Goal: Task Accomplishment & Management: Use online tool/utility

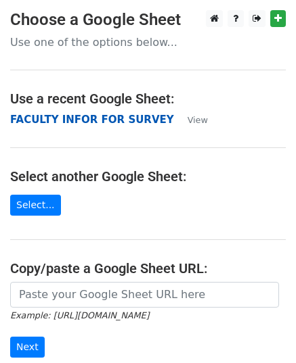
click at [78, 119] on strong "FACULTY INFOR FOR SURVEY" at bounding box center [92, 120] width 164 height 12
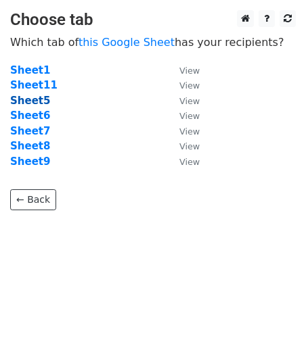
click at [30, 103] on strong "Sheet5" at bounding box center [30, 101] width 40 height 12
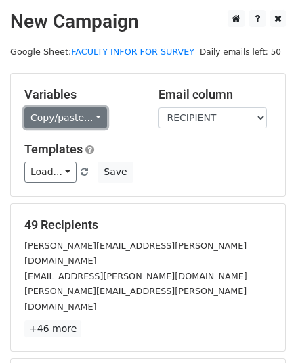
click at [91, 115] on link "Copy/paste..." at bounding box center [65, 118] width 83 height 21
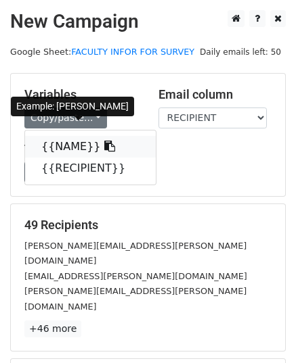
click at [78, 147] on link "{{NAME}}" at bounding box center [90, 147] width 131 height 22
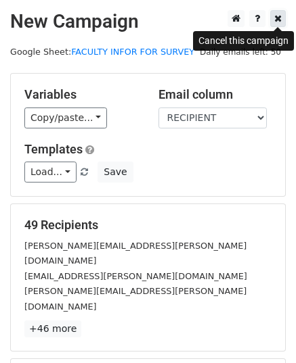
click at [276, 23] on icon at bounding box center [277, 18] width 7 height 9
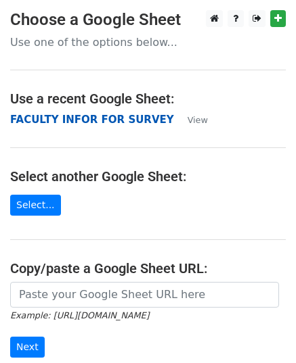
click at [97, 117] on strong "FACULTY INFOR FOR SURVEY" at bounding box center [92, 120] width 164 height 12
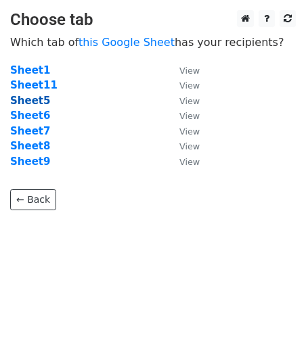
click at [30, 101] on strong "Sheet5" at bounding box center [30, 101] width 40 height 12
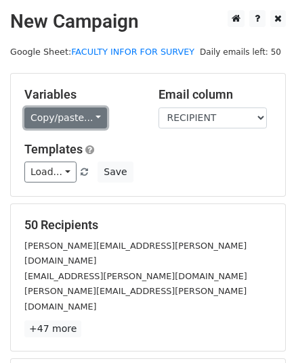
click at [89, 118] on link "Copy/paste..." at bounding box center [65, 118] width 83 height 21
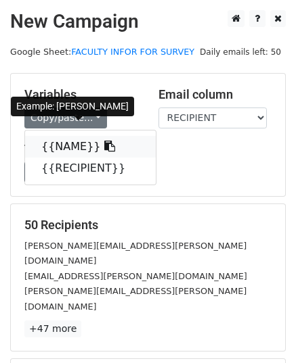
click at [62, 151] on link "{{NAME}}" at bounding box center [90, 147] width 131 height 22
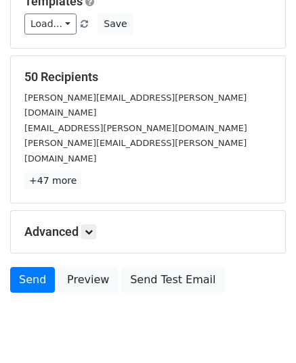
scroll to position [160, 0]
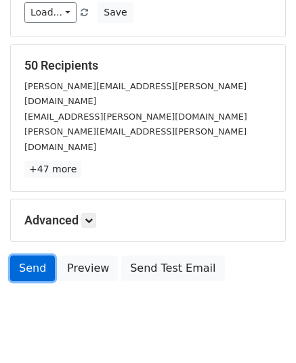
click at [37, 256] on link "Send" at bounding box center [32, 269] width 45 height 26
